Goal: Check status: Check status

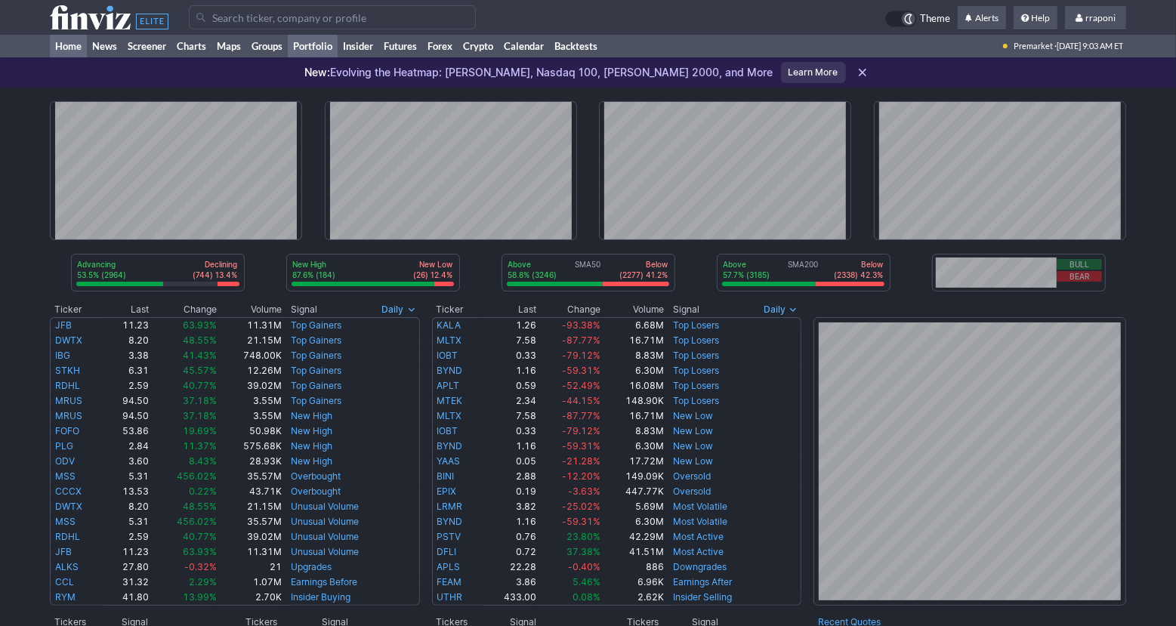
click at [327, 51] on link "Portfolio" at bounding box center [313, 46] width 50 height 23
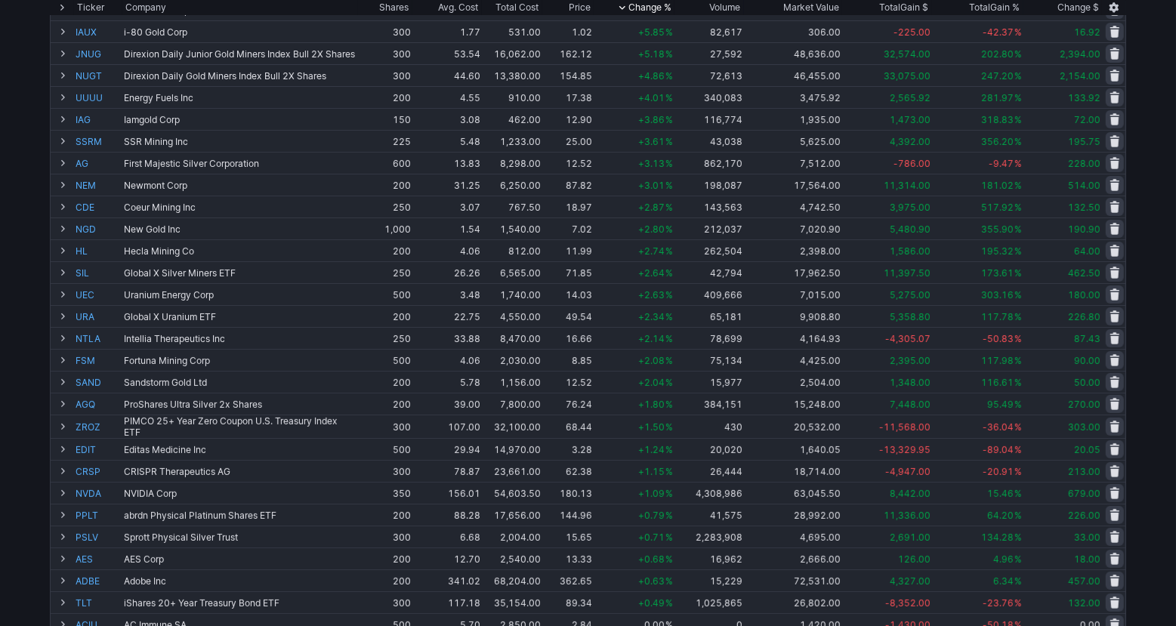
scroll to position [410, 0]
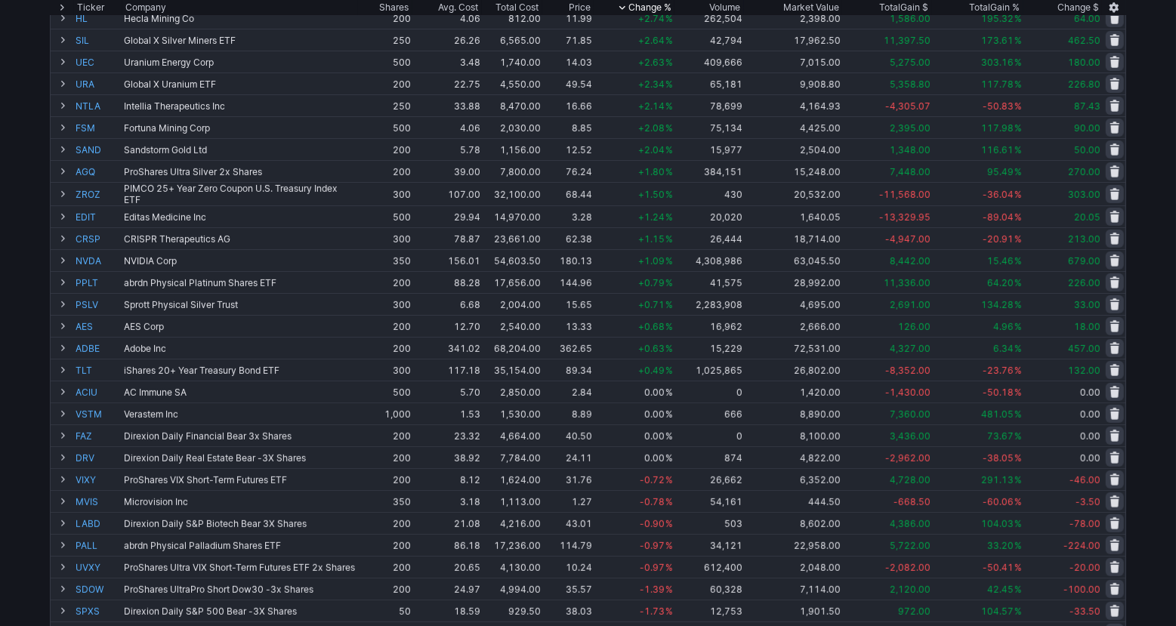
click at [1150, 270] on div "Add Tickers View Tickers Trades Ticker Company Shares Avg. Cost Total Cost Pric…" at bounding box center [588, 191] width 1176 height 954
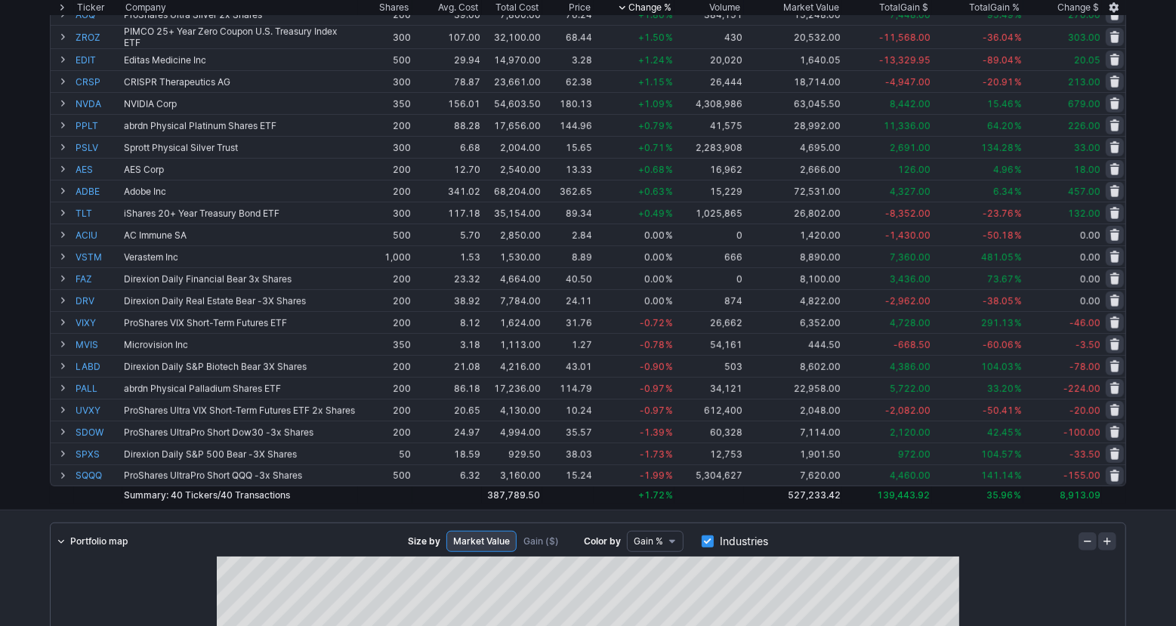
scroll to position [558, 0]
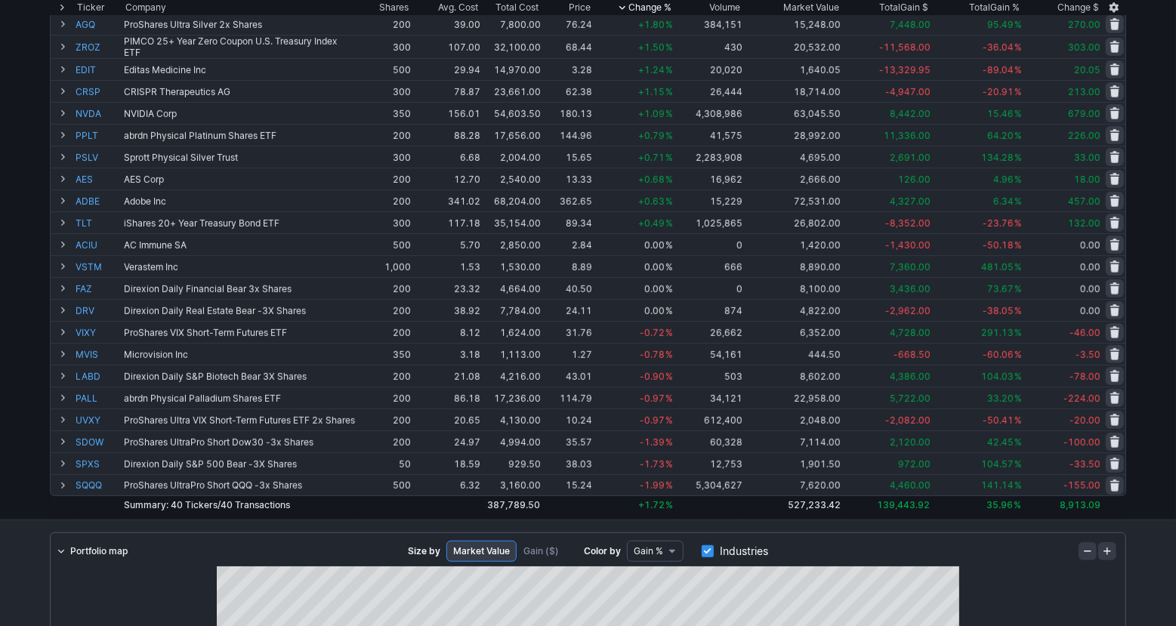
click at [1160, 264] on div "Add Tickers View Tickers Trades Ticker Company Shares Avg. Cost Total Cost Pric…" at bounding box center [588, 43] width 1176 height 954
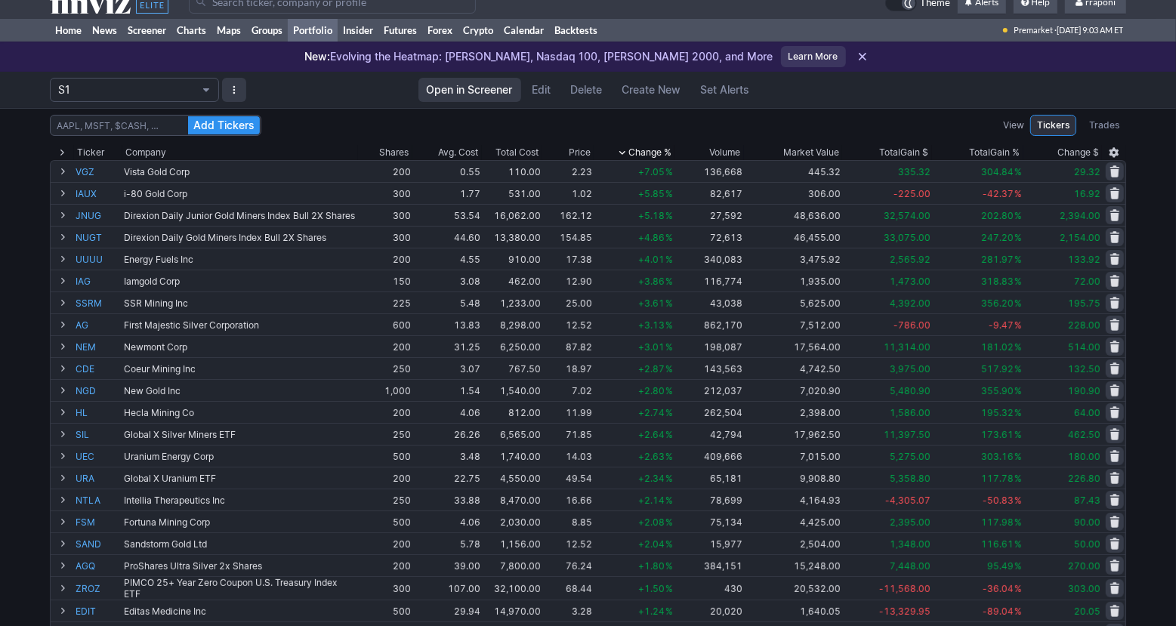
scroll to position [15, 0]
click at [1151, 302] on div "Add Tickers View Tickers Trades Ticker Company Shares Avg. Cost Total Cost Pric…" at bounding box center [588, 586] width 1176 height 954
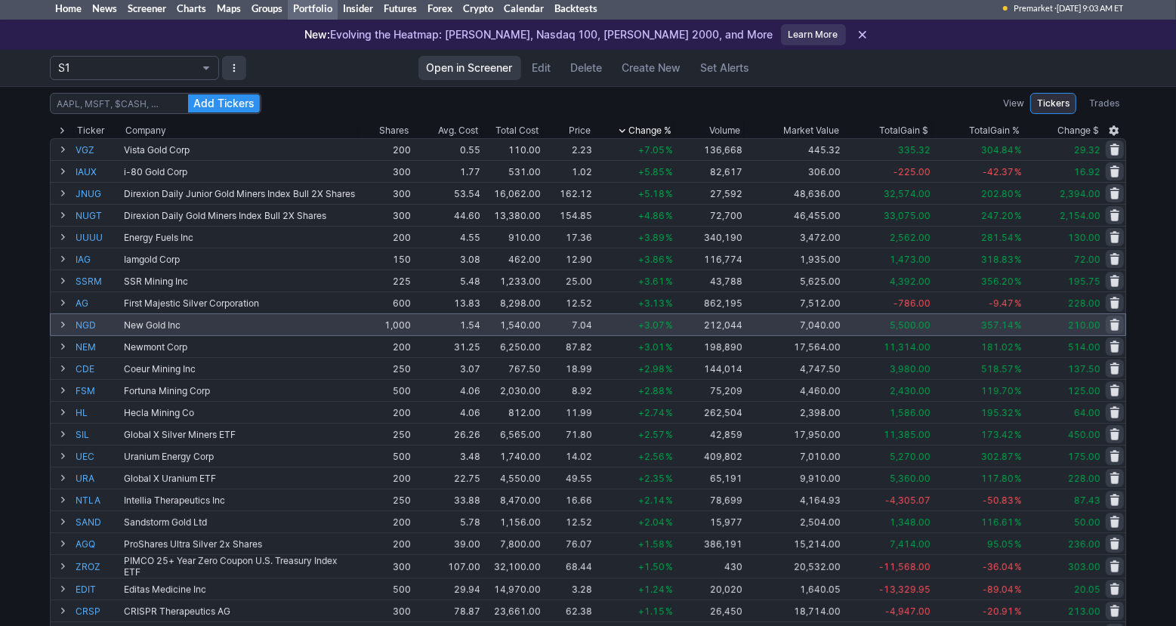
scroll to position [0, 0]
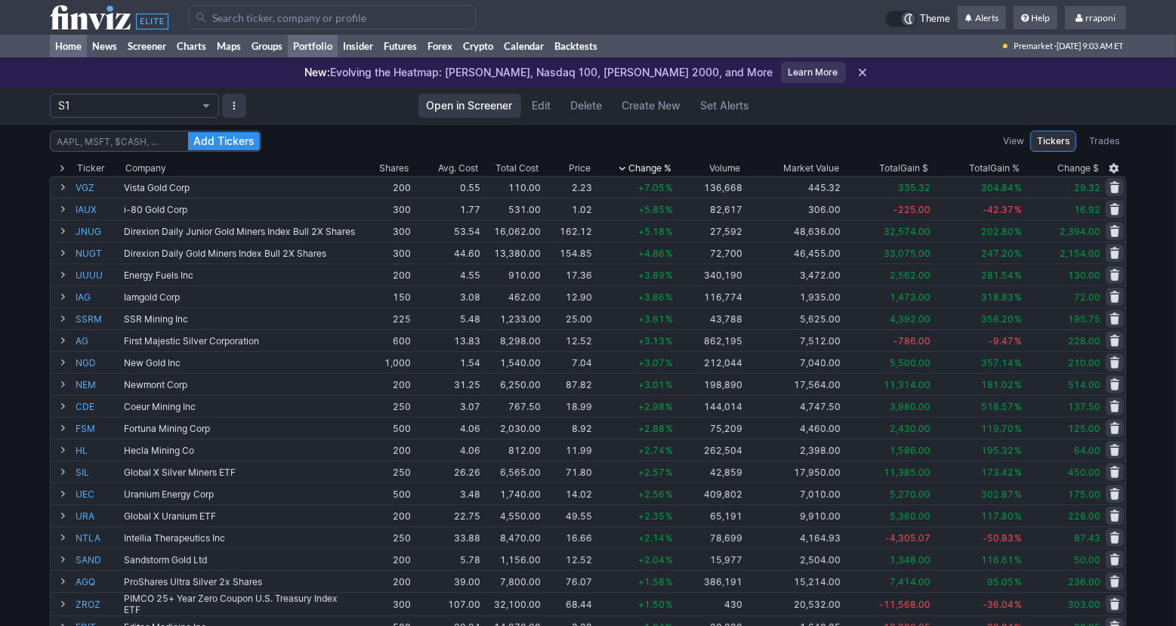
click at [74, 47] on link "Home" at bounding box center [68, 46] width 37 height 23
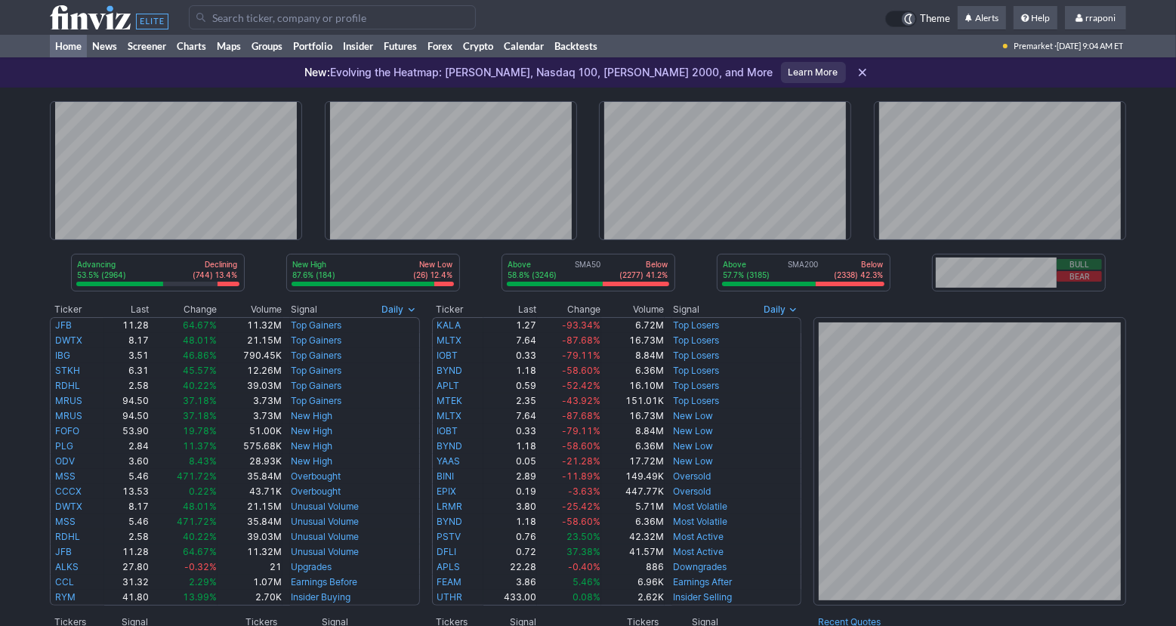
click at [623, 19] on div at bounding box center [537, 17] width 697 height 24
click at [476, 19] on input "Search" at bounding box center [332, 17] width 287 height 24
click at [329, 54] on link "Portfolio" at bounding box center [313, 46] width 50 height 23
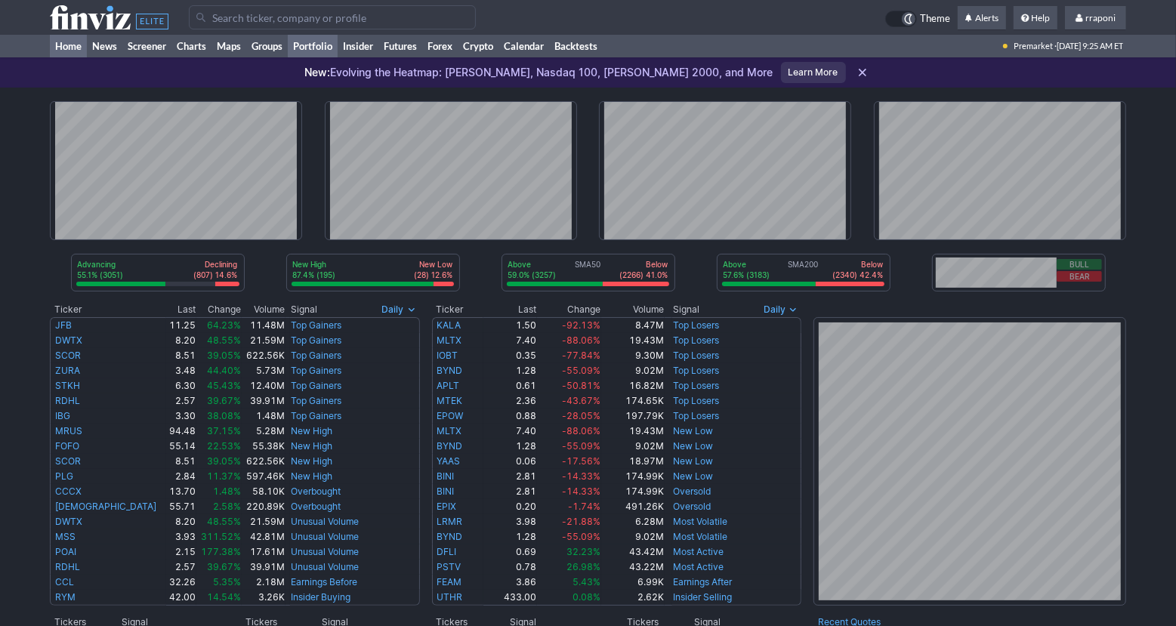
click at [332, 55] on link "Portfolio" at bounding box center [313, 46] width 50 height 23
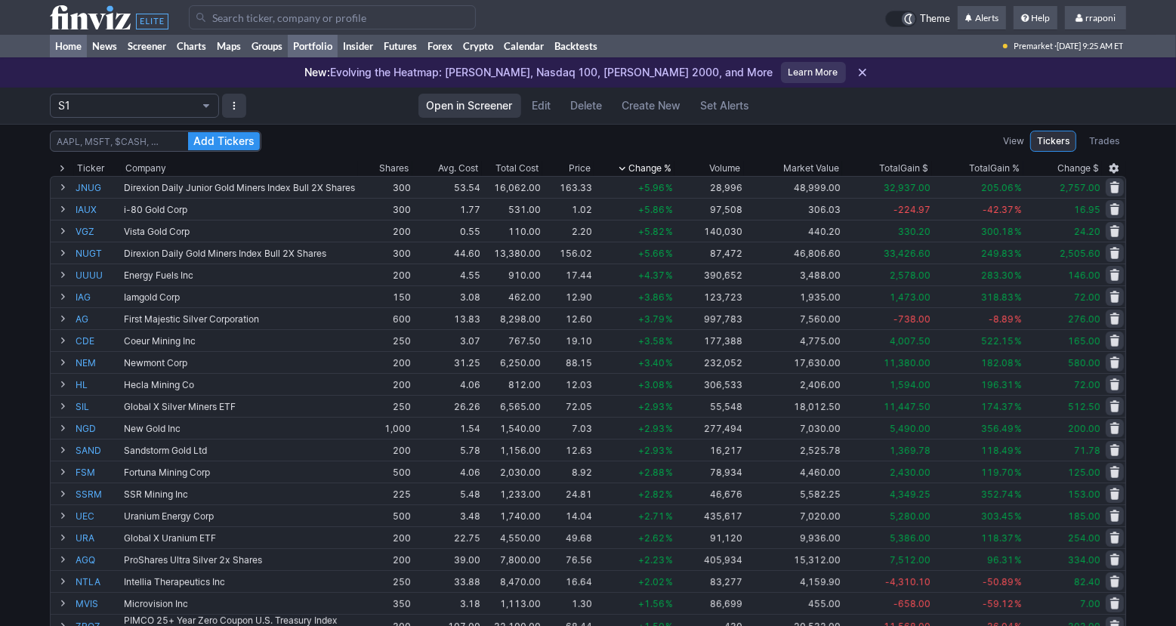
click at [80, 46] on link "Home" at bounding box center [68, 46] width 37 height 23
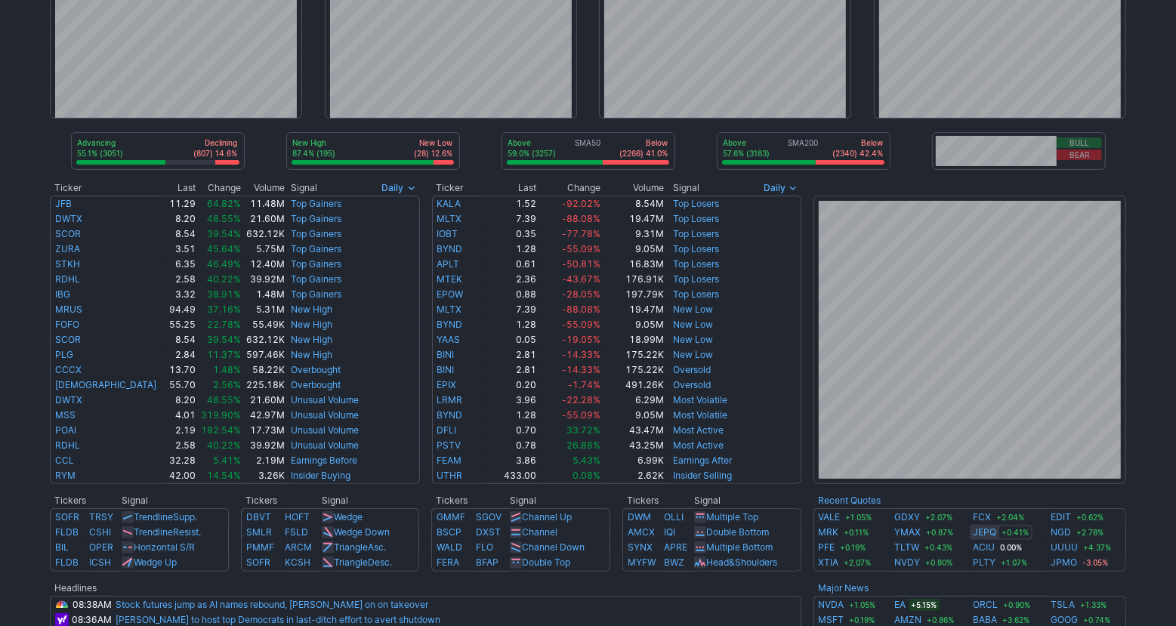
scroll to position [233, 0]
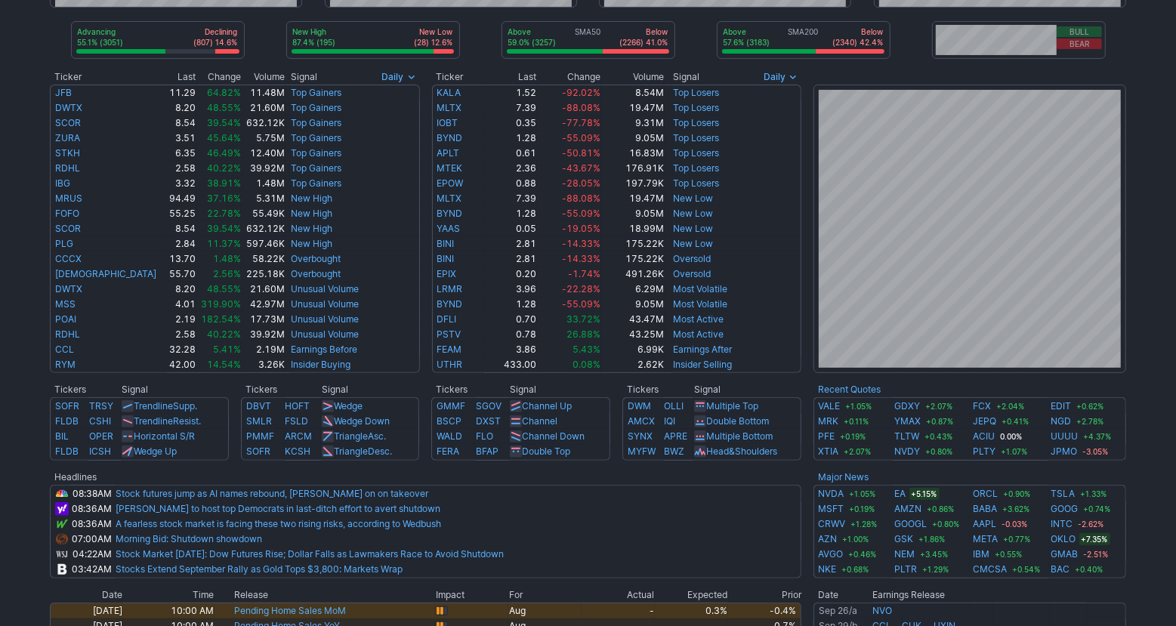
click at [1169, 409] on div "Advancing 55.1% (3051) Declining (807) 14.6% New High 87.4% (195) New Low (28) …" at bounding box center [588, 379] width 1176 height 1048
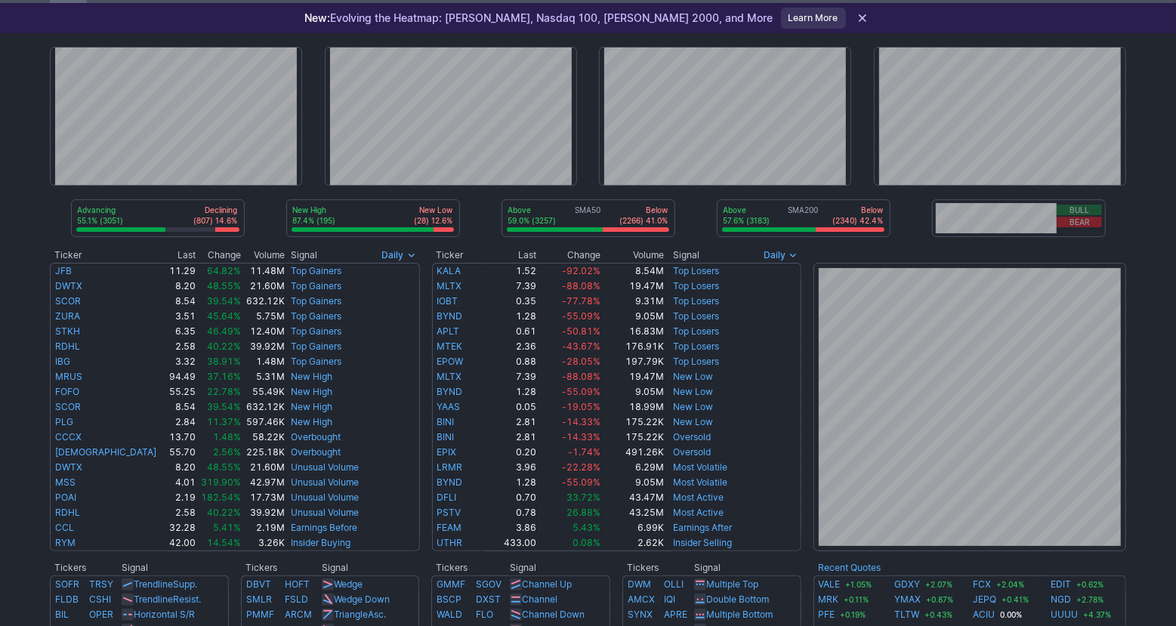
scroll to position [0, 0]
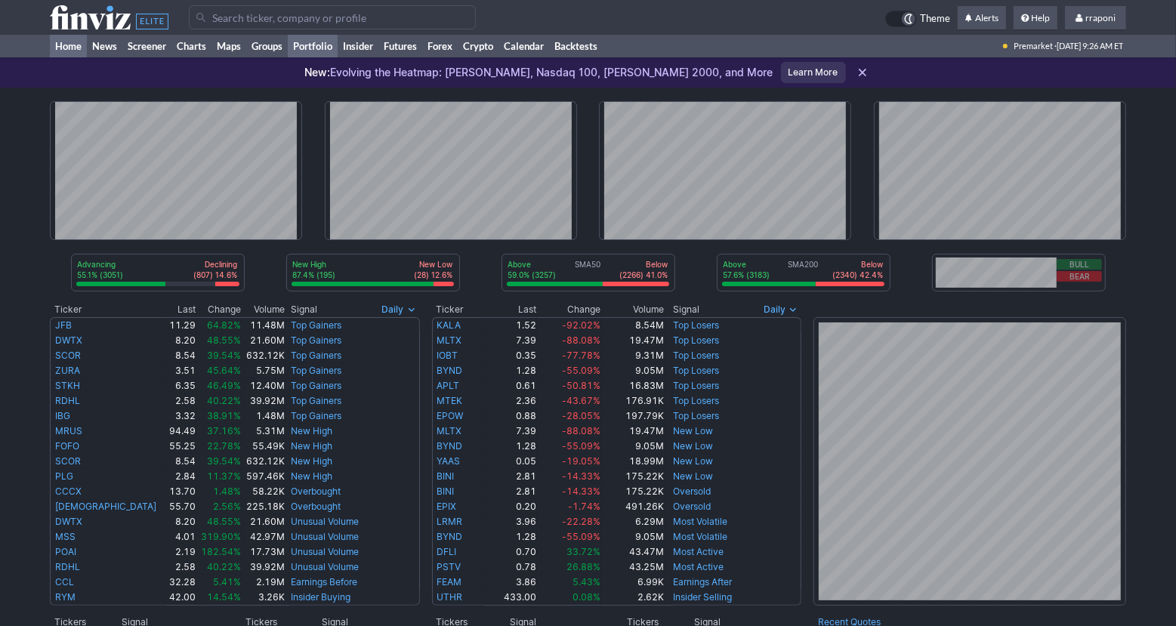
click at [335, 53] on link "Portfolio" at bounding box center [313, 46] width 50 height 23
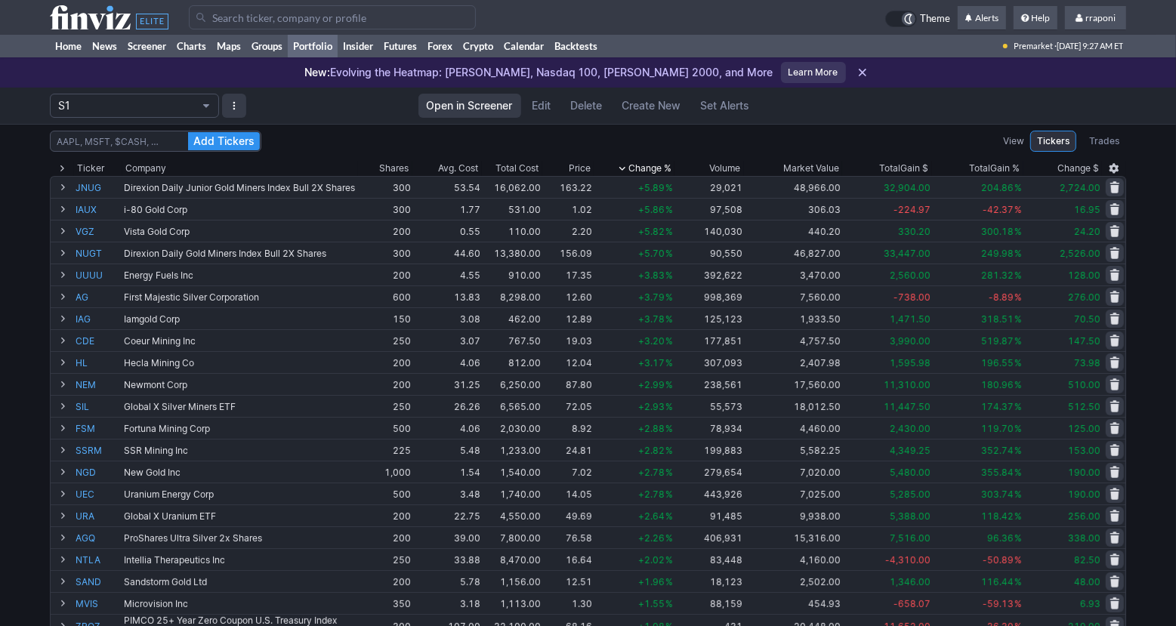
click at [329, 57] on link "Portfolio" at bounding box center [313, 46] width 50 height 23
click at [82, 54] on link "Home" at bounding box center [68, 46] width 37 height 23
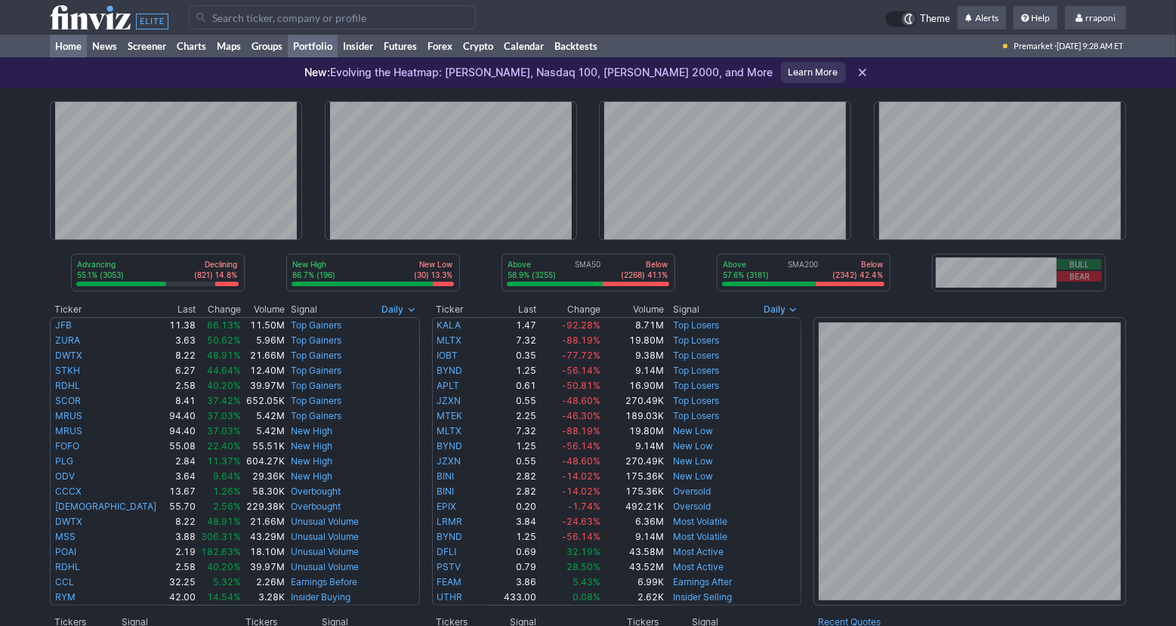
click at [329, 48] on link "Portfolio" at bounding box center [313, 46] width 50 height 23
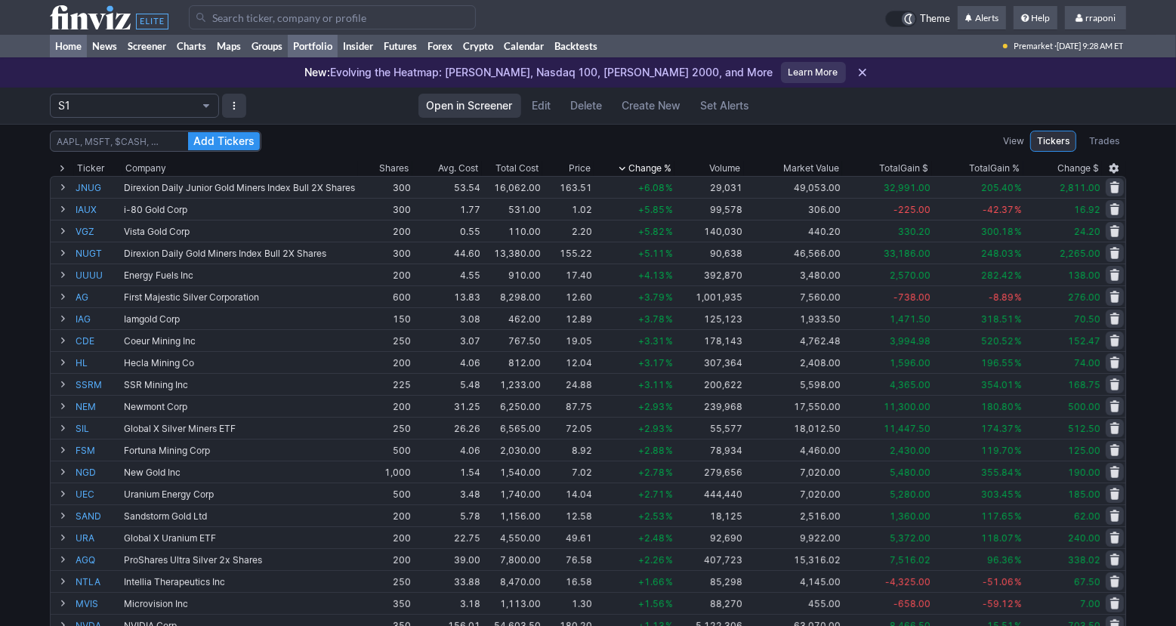
click at [81, 48] on link "Home" at bounding box center [68, 46] width 37 height 23
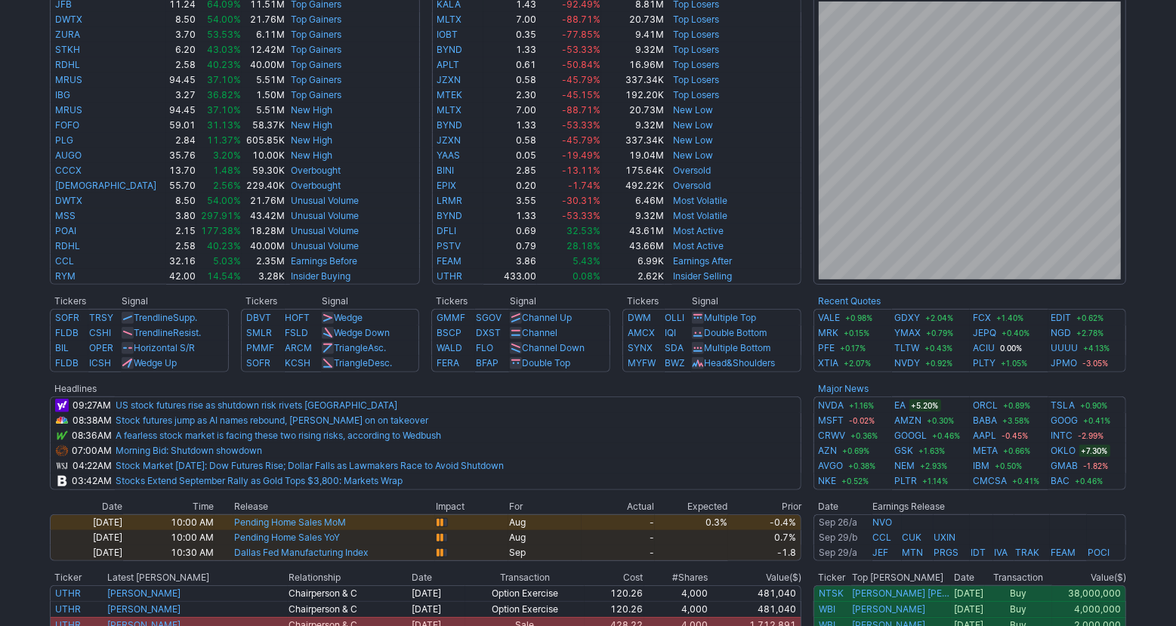
scroll to position [326, 0]
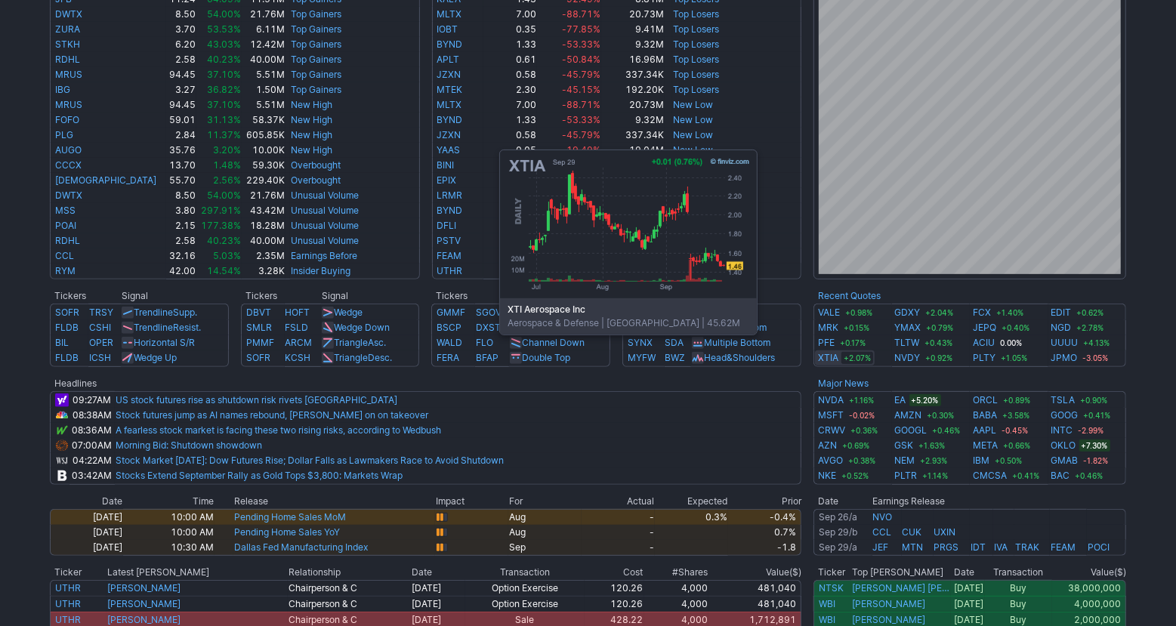
click at [823, 357] on link "XTIA" at bounding box center [828, 358] width 20 height 15
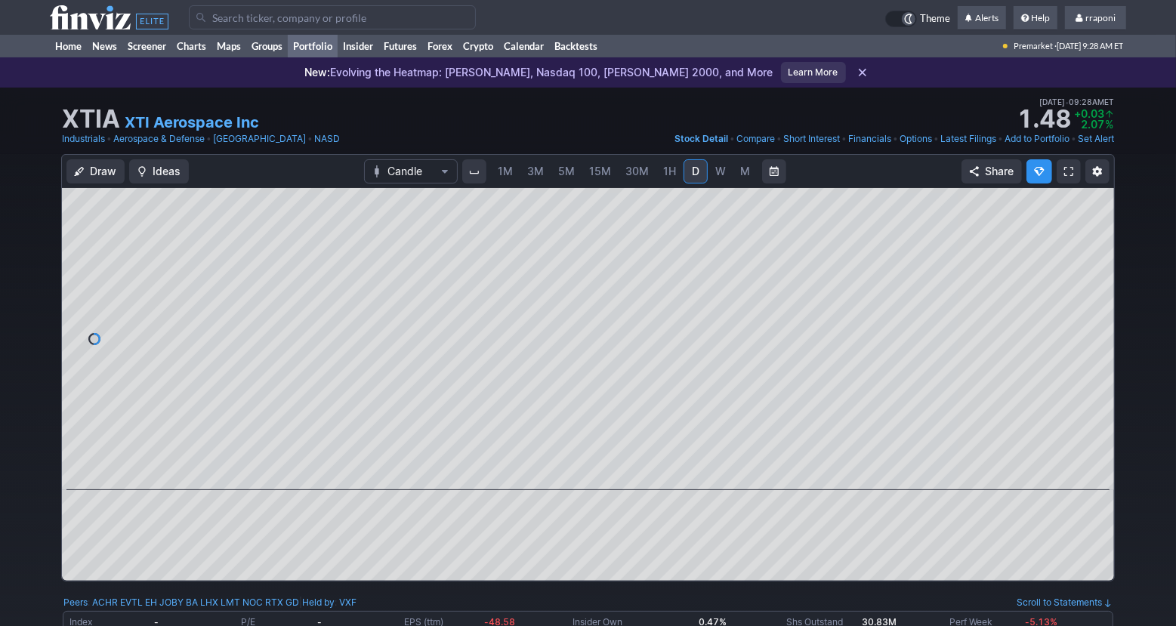
click at [330, 45] on link "Portfolio" at bounding box center [313, 46] width 50 height 23
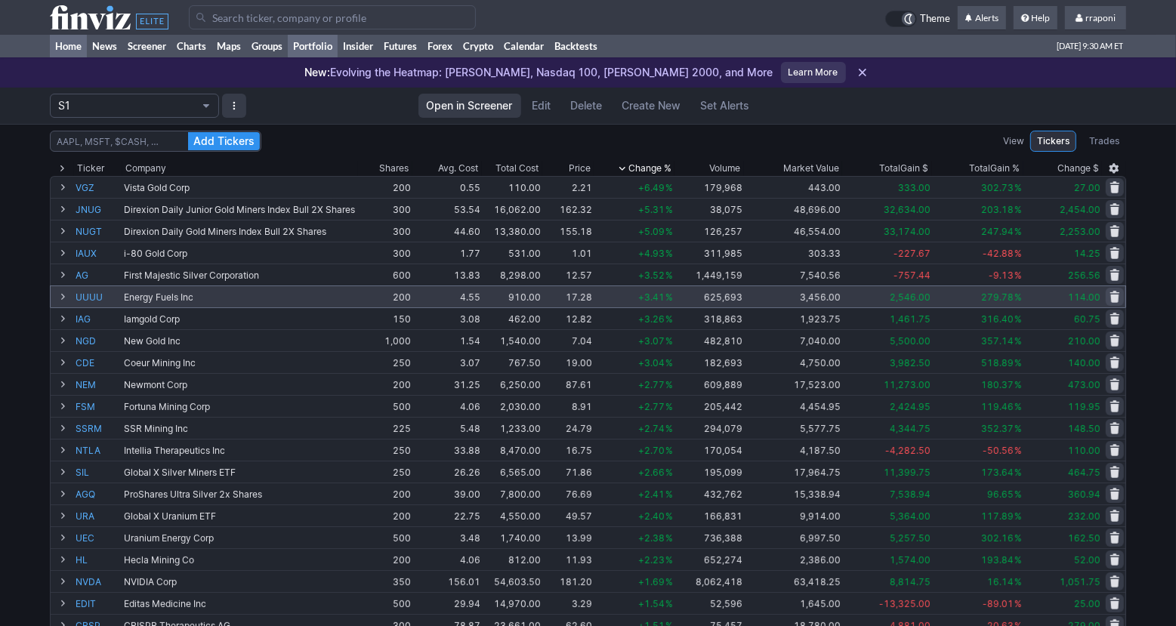
click at [56, 51] on link "Home" at bounding box center [68, 46] width 37 height 23
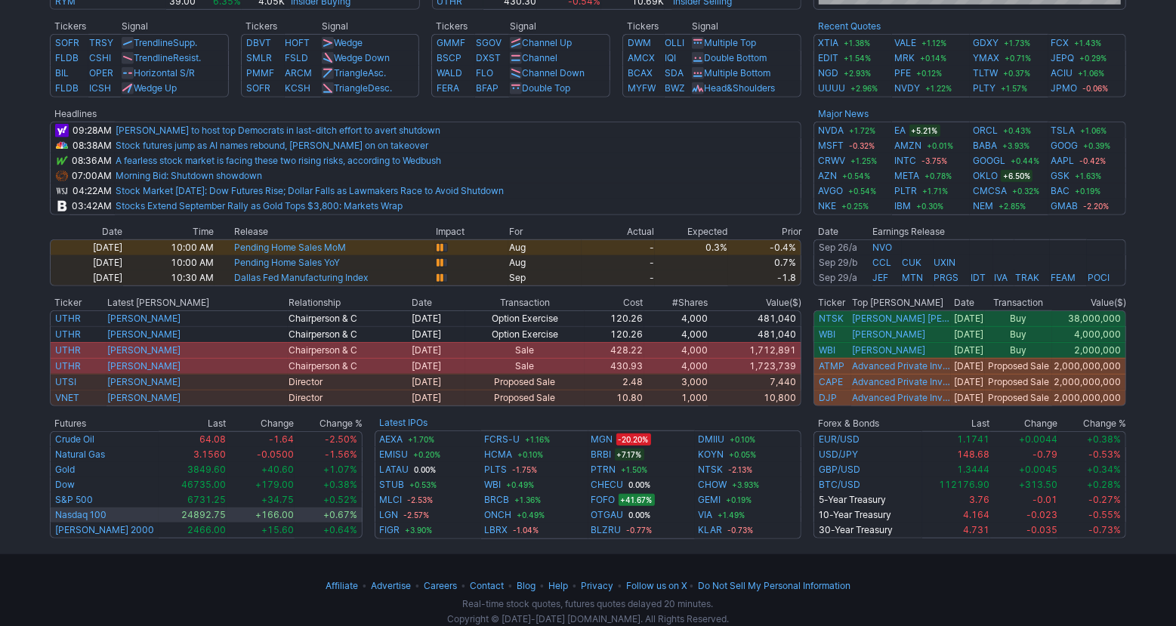
scroll to position [598, 0]
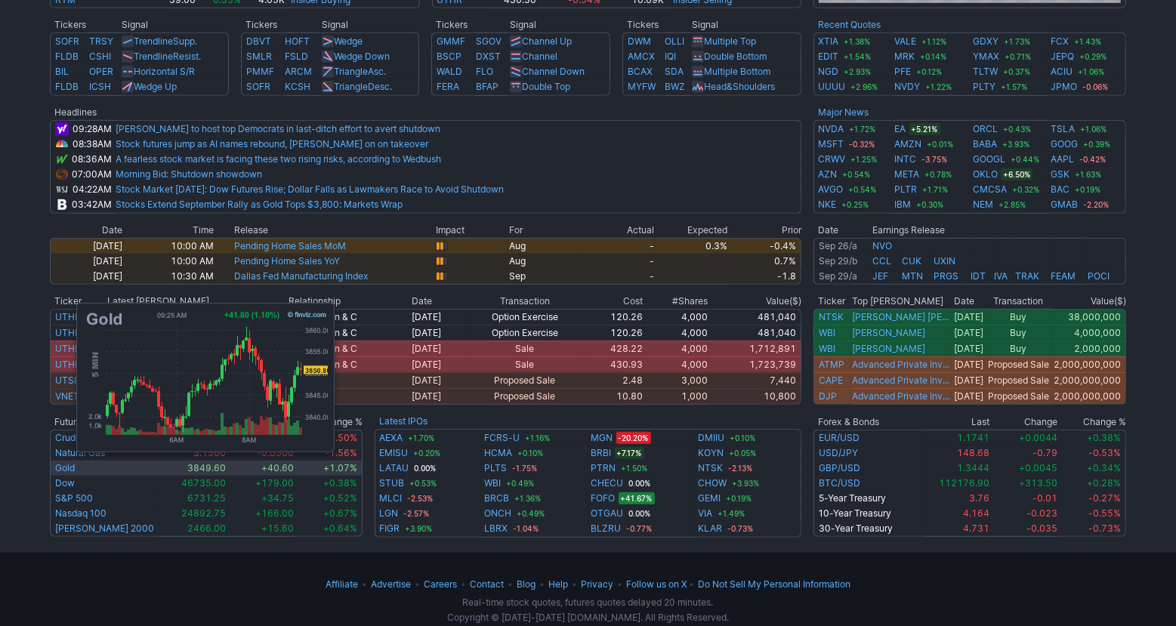
click at [69, 468] on link "Gold" at bounding box center [65, 467] width 20 height 11
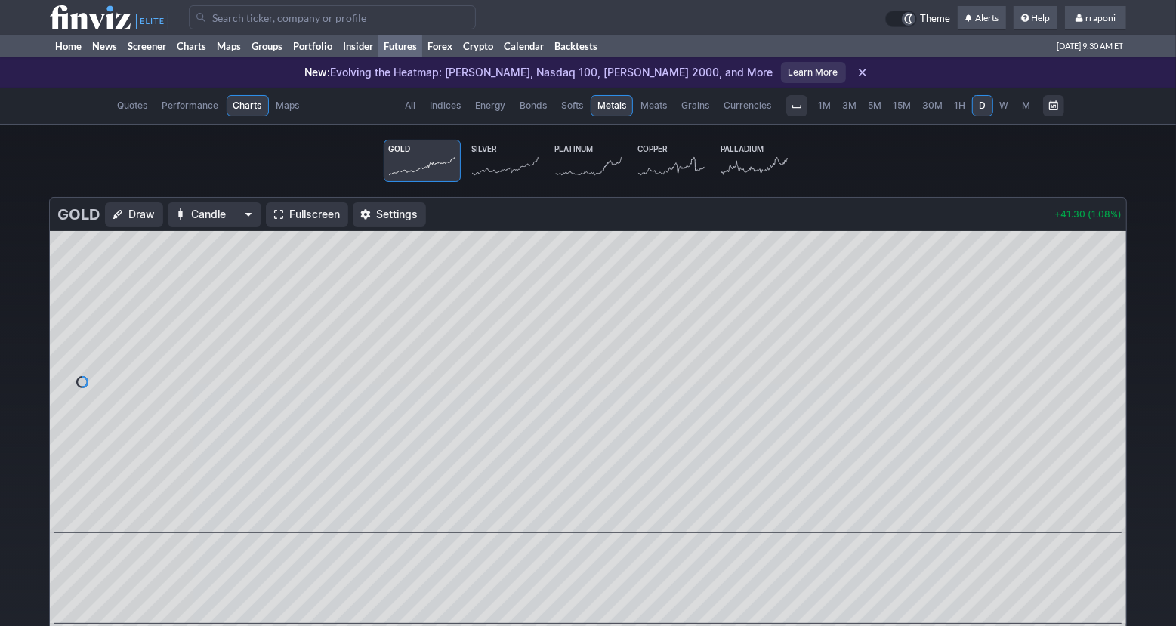
click at [494, 165] on icon at bounding box center [505, 166] width 66 height 21
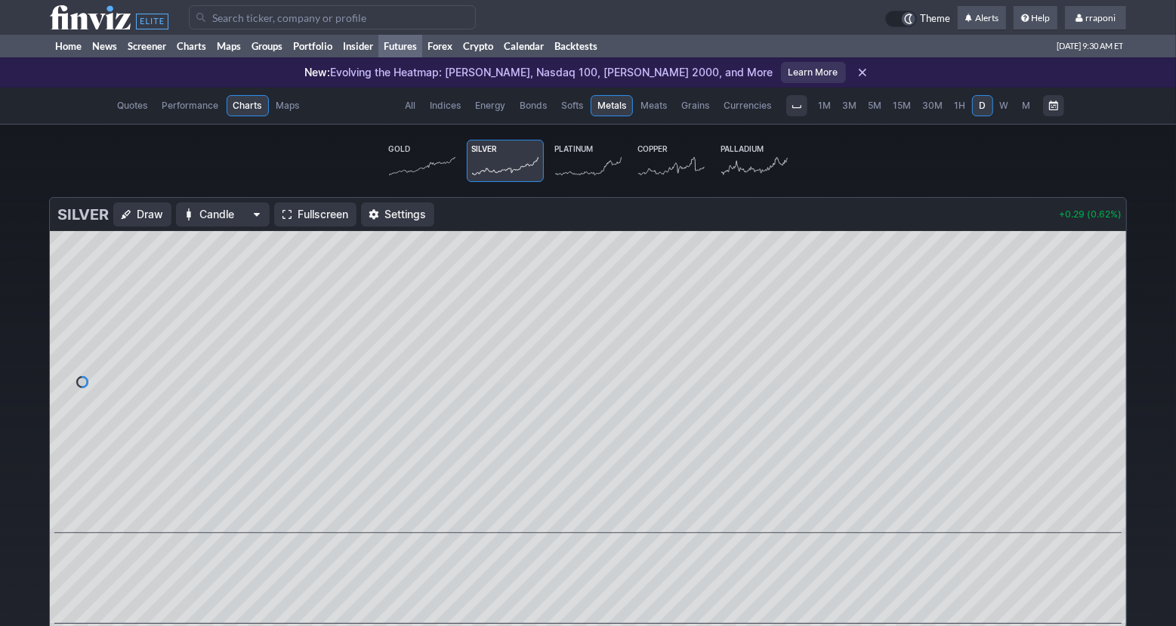
click at [832, 104] on span "1M" at bounding box center [825, 105] width 13 height 11
click at [329, 51] on link "Portfolio" at bounding box center [313, 46] width 50 height 23
